Goal: Task Accomplishment & Management: Manage account settings

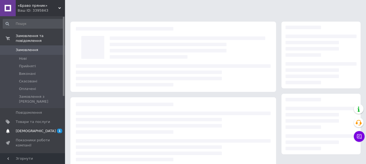
click at [24, 129] on span "[DEMOGRAPHIC_DATA]" at bounding box center [36, 131] width 40 height 5
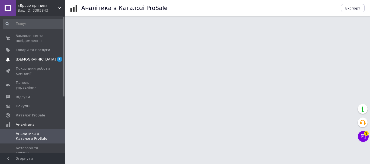
click at [26, 60] on span "[DEMOGRAPHIC_DATA]" at bounding box center [36, 59] width 40 height 5
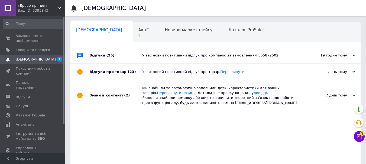
click at [181, 56] on div "У вас новий позитивний відгук про компанію за замовленням 355872502." at bounding box center [221, 55] width 159 height 5
click at [206, 55] on div "У вас новий позитивний відгук про компанію за замовленням 355872502." at bounding box center [221, 55] width 159 height 5
click at [246, 56] on div "У вас новий позитивний відгук про компанію за замовленням 355872502." at bounding box center [221, 55] width 159 height 5
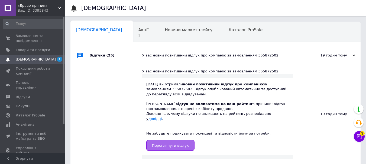
click at [173, 140] on link "Переглянути відгук" at bounding box center [170, 145] width 48 height 11
click at [133, 33] on div "Акції 1" at bounding box center [146, 32] width 27 height 21
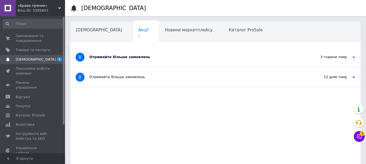
click at [112, 55] on div "Отримайте більше замовлень" at bounding box center [195, 57] width 212 height 5
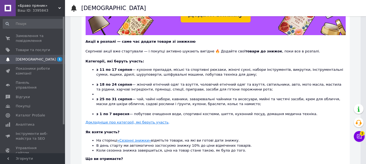
scroll to position [108, 0]
